Goal: Task Accomplishment & Management: Complete application form

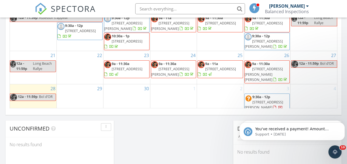
scroll to position [446, 0]
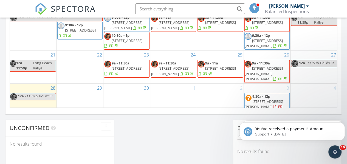
click at [83, 88] on div "29" at bounding box center [80, 98] width 46 height 28
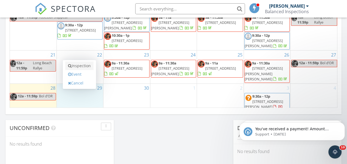
click at [79, 66] on link "Inspection" at bounding box center [79, 65] width 28 height 9
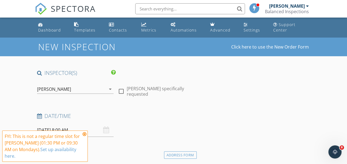
click at [74, 89] on div "[PERSON_NAME]" at bounding box center [71, 89] width 69 height 9
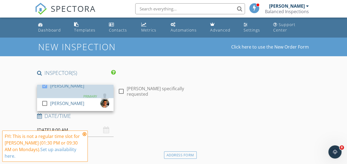
click at [74, 89] on div "[PERSON_NAME]" at bounding box center [67, 85] width 34 height 9
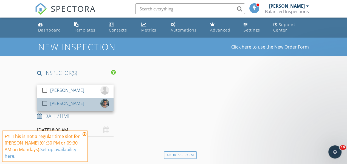
click at [72, 106] on div "[PERSON_NAME]" at bounding box center [67, 103] width 34 height 9
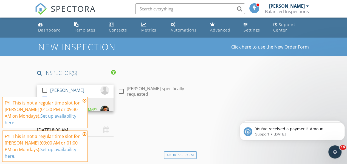
click at [84, 103] on icon at bounding box center [85, 100] width 4 height 4
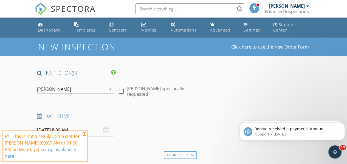
click at [86, 135] on icon at bounding box center [85, 134] width 4 height 4
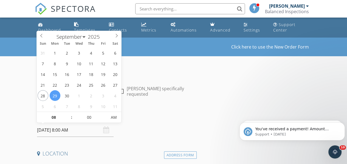
click at [83, 129] on input "09/29/2025 8:00 AM" at bounding box center [75, 129] width 77 height 13
type input "09"
type input "[DATE] 9:00 AM"
click at [68, 113] on span at bounding box center [69, 114] width 4 height 5
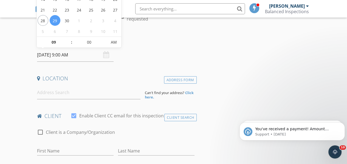
scroll to position [75, 0]
click at [53, 94] on input at bounding box center [89, 92] width 104 height 13
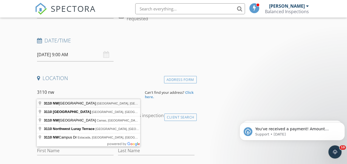
type input "3110 NW Monte Vista Terrace, Portland, OR, USA"
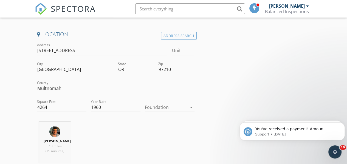
scroll to position [120, 0]
drag, startPoint x: 48, startPoint y: 107, endPoint x: 13, endPoint y: 107, distance: 35.4
type input "3371"
click at [111, 105] on input "1960" at bounding box center [116, 107] width 50 height 9
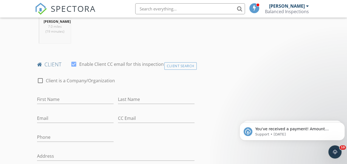
scroll to position [242, 0]
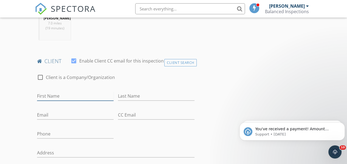
click at [57, 99] on input "First Name" at bounding box center [75, 96] width 77 height 9
type input "Cookie"
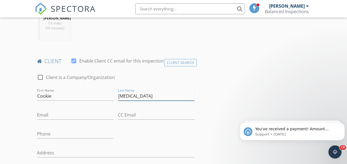
type input "[MEDICAL_DATA]"
click at [46, 119] on input "Email" at bounding box center [75, 115] width 77 height 9
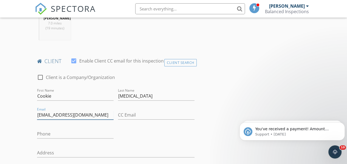
type input "[EMAIL_ADDRESS][DOMAIN_NAME]"
click at [48, 139] on input "Phone" at bounding box center [75, 133] width 77 height 9
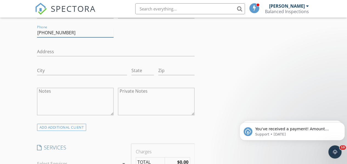
scroll to position [375, 0]
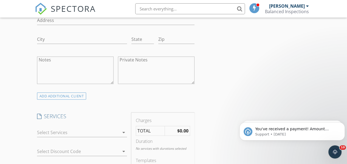
type input "[PHONE_NUMBER]"
click at [68, 136] on div at bounding box center [78, 132] width 82 height 9
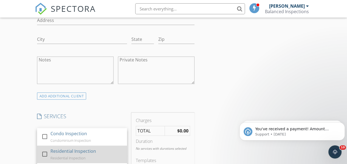
click at [65, 154] on div "Residential Inspection" at bounding box center [73, 151] width 46 height 7
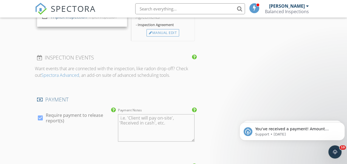
scroll to position [644, 0]
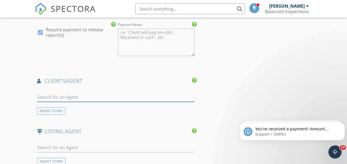
click at [71, 100] on input "text" at bounding box center [115, 97] width 157 height 9
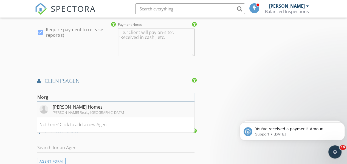
type input "Morg"
click at [58, 110] on div "[PERSON_NAME] Homes" at bounding box center [88, 107] width 71 height 7
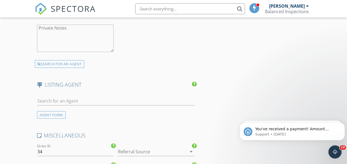
scroll to position [854, 0]
click at [77, 104] on input "text" at bounding box center [115, 100] width 157 height 9
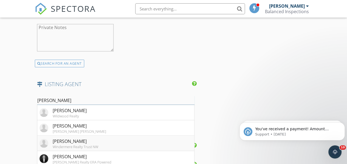
type input "dan"
click at [62, 142] on div "[PERSON_NAME]" at bounding box center [76, 141] width 46 height 7
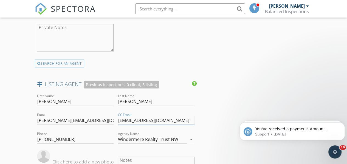
drag, startPoint x: 172, startPoint y: 123, endPoint x: 114, endPoint y: 125, distance: 58.5
click at [114, 125] on div "First Name Dan Last Name Volkmer Email dan@danvolkmer.com CC Email kishra@danvo…" at bounding box center [116, 163] width 162 height 143
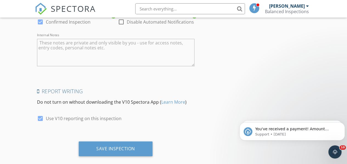
scroll to position [1139, 0]
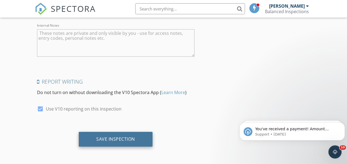
click at [115, 137] on div "Save Inspection" at bounding box center [115, 138] width 39 height 5
